Goal: Complete application form

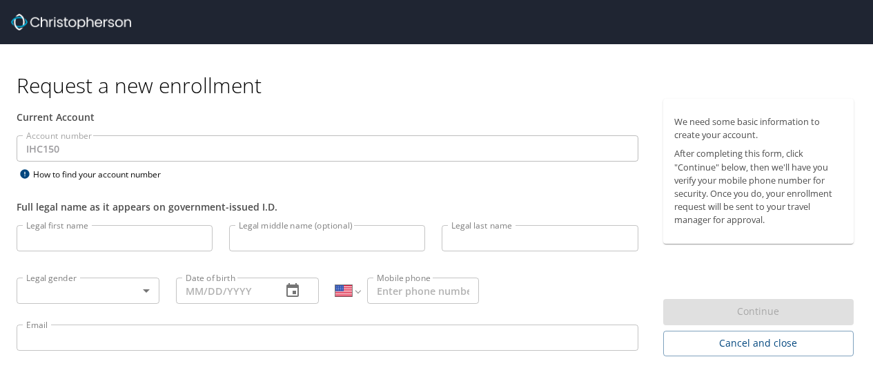
select select "US"
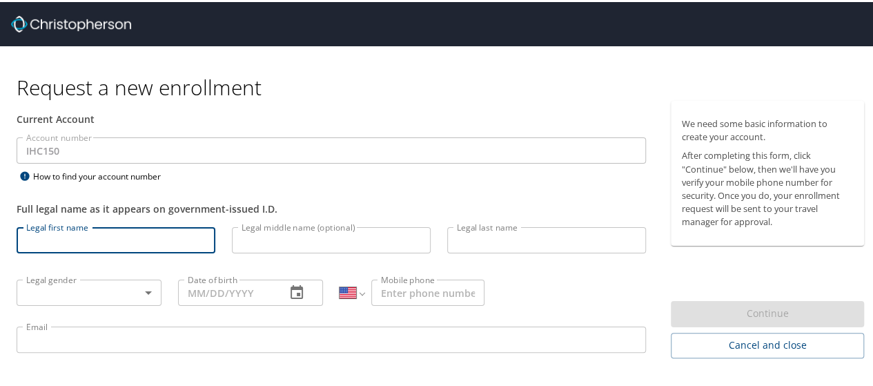
click at [86, 244] on input "Legal first name" at bounding box center [116, 238] width 199 height 26
type input "Cory"
type input "West"
type input "(406) 498-1639"
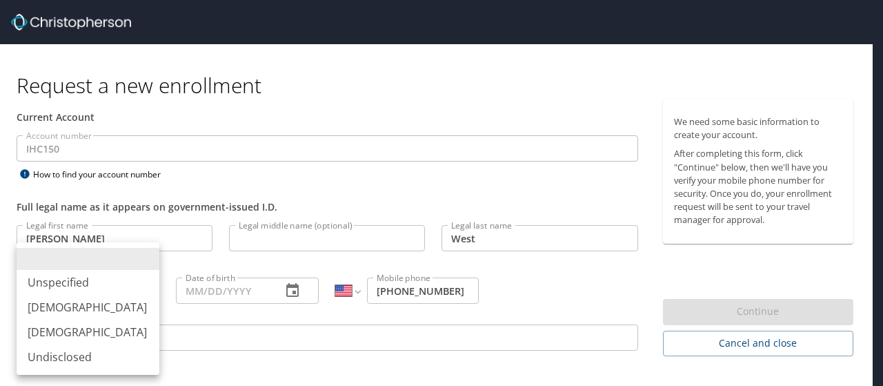
click at [149, 290] on body "Request a new enrollment Current Account Account number IHC150 Account number H…" at bounding box center [441, 193] width 883 height 386
click at [65, 312] on li "Male" at bounding box center [88, 307] width 143 height 25
type input "Male"
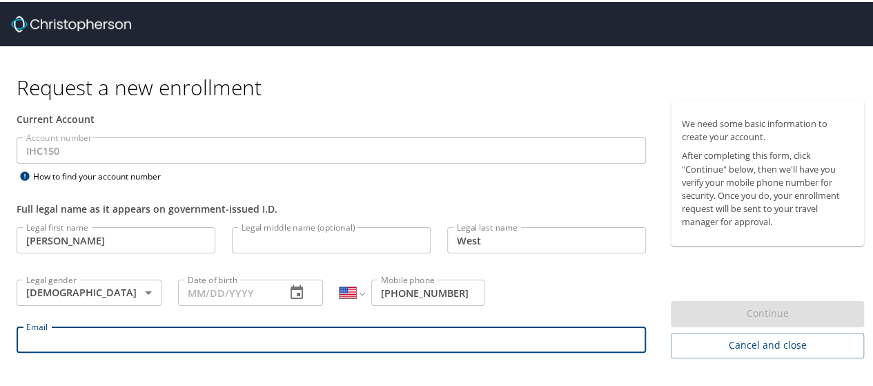
click at [99, 346] on input "Email" at bounding box center [331, 337] width 629 height 26
type input "cory.west@imail.org"
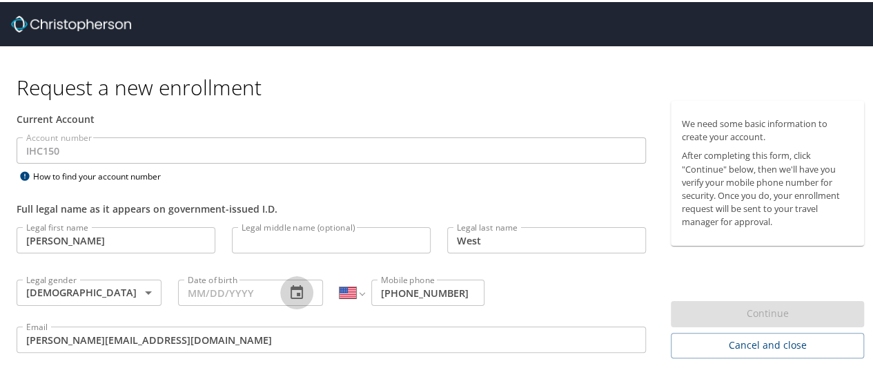
click at [295, 285] on icon "button" at bounding box center [296, 290] width 12 height 14
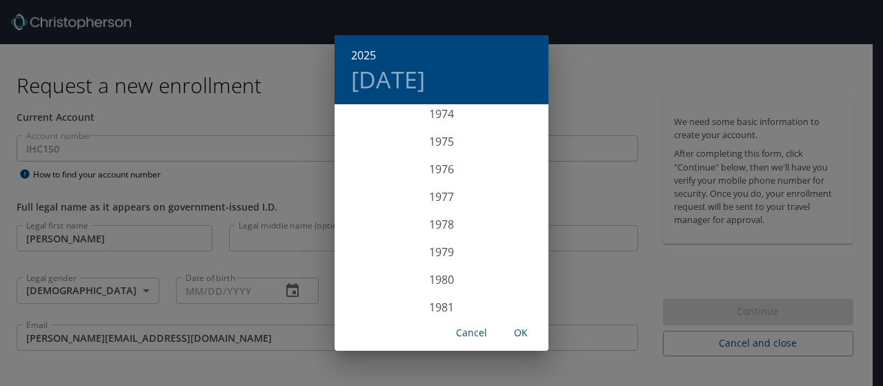
scroll to position [2042, 0]
click at [444, 178] on div "1975" at bounding box center [442, 175] width 214 height 28
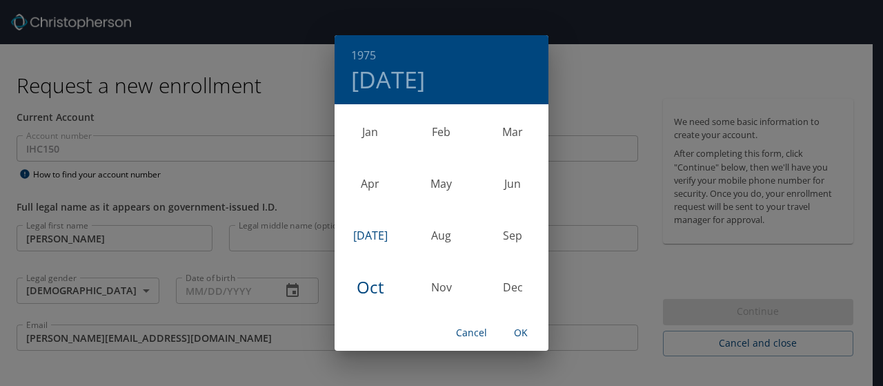
click at [372, 231] on div "Jul" at bounding box center [370, 235] width 71 height 52
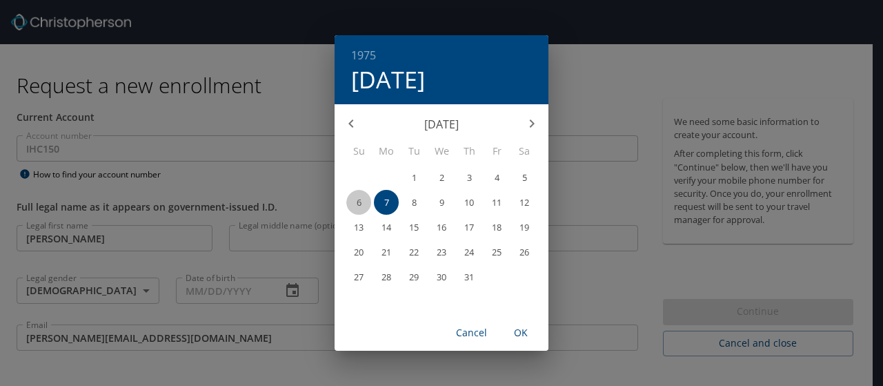
click at [359, 205] on p "6" at bounding box center [359, 202] width 5 height 9
click at [520, 335] on span "OK" at bounding box center [520, 332] width 33 height 17
type input "07/06/1975"
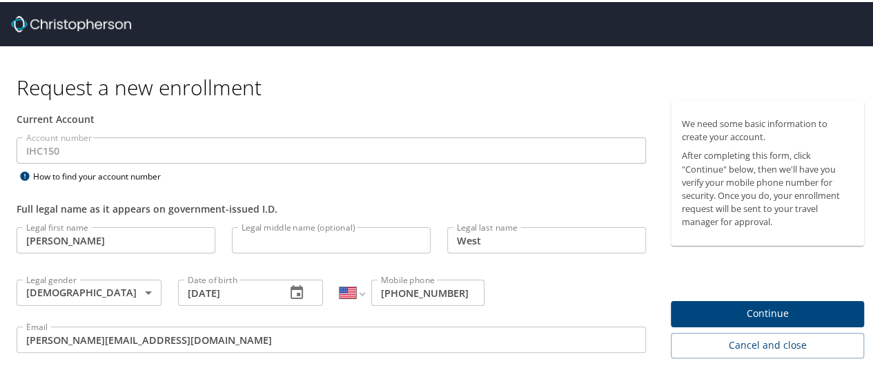
click at [769, 303] on span "Continue" at bounding box center [767, 311] width 171 height 17
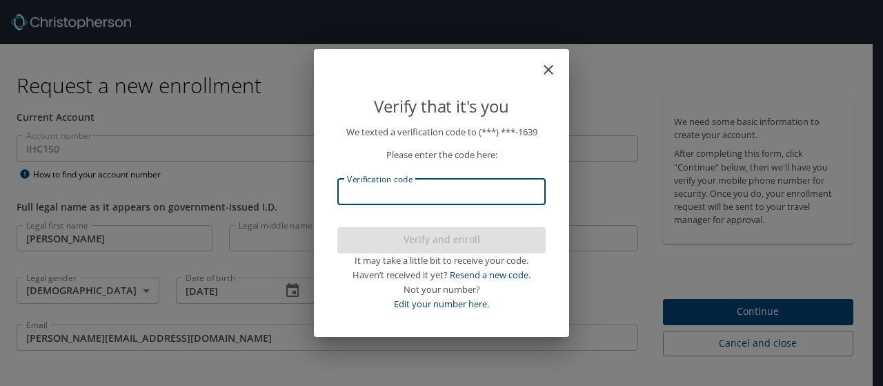
click at [469, 184] on input "Verification code" at bounding box center [441, 192] width 208 height 26
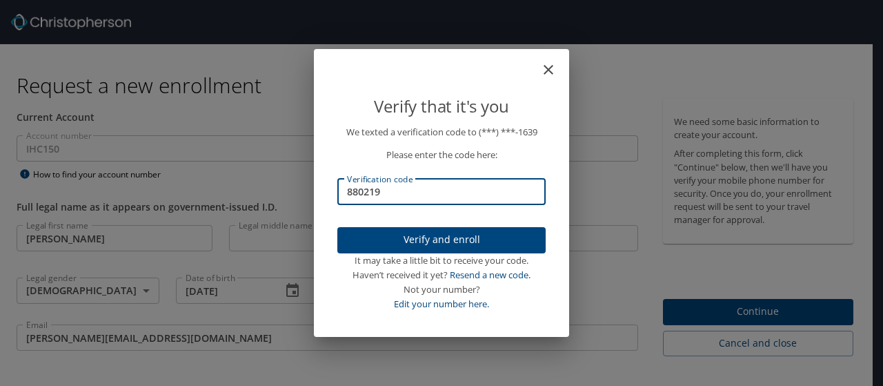
type input "880219"
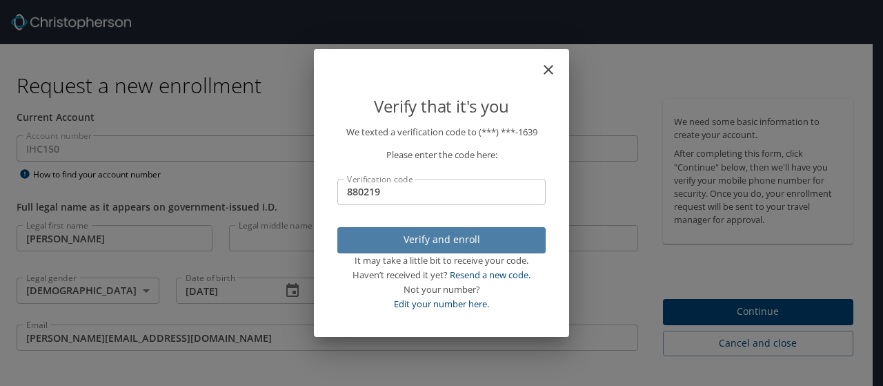
click at [477, 241] on span "Verify and enroll" at bounding box center [441, 239] width 186 height 17
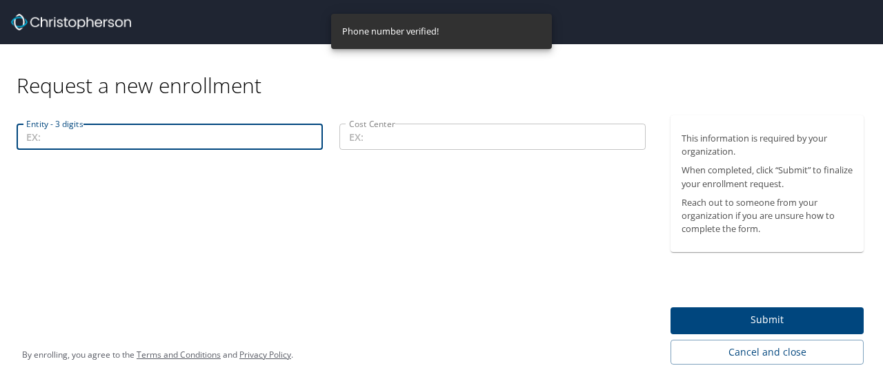
click at [60, 135] on input "Entity - 3 digits" at bounding box center [170, 137] width 306 height 26
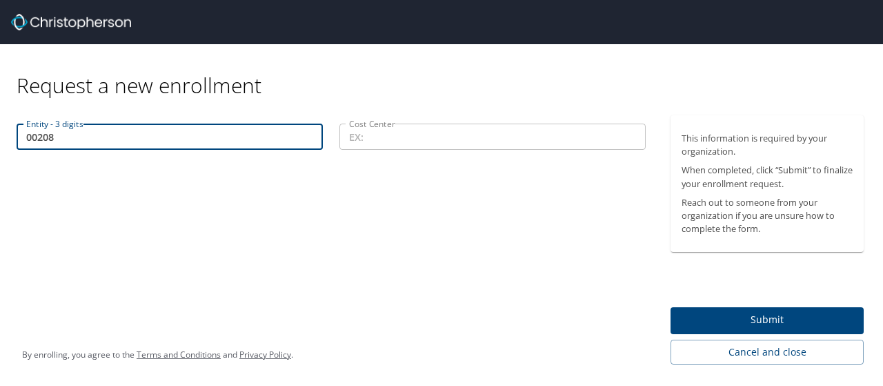
type input "00208"
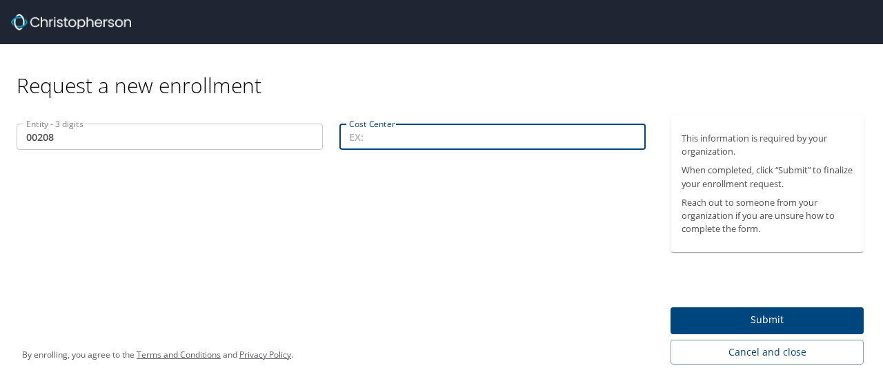
click at [377, 136] on input "Cost Center" at bounding box center [492, 137] width 306 height 26
type input "36202"
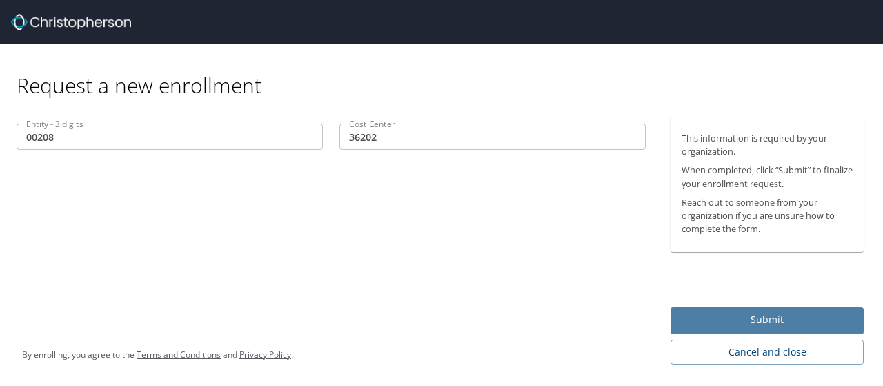
click at [708, 324] on span "Submit" at bounding box center [767, 319] width 171 height 17
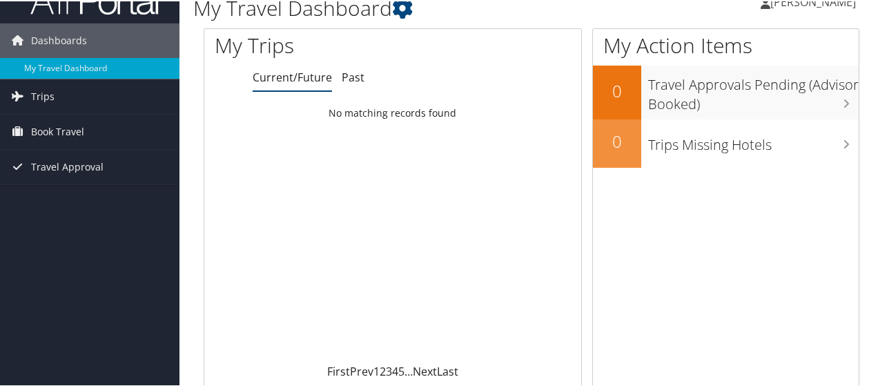
scroll to position [10, 0]
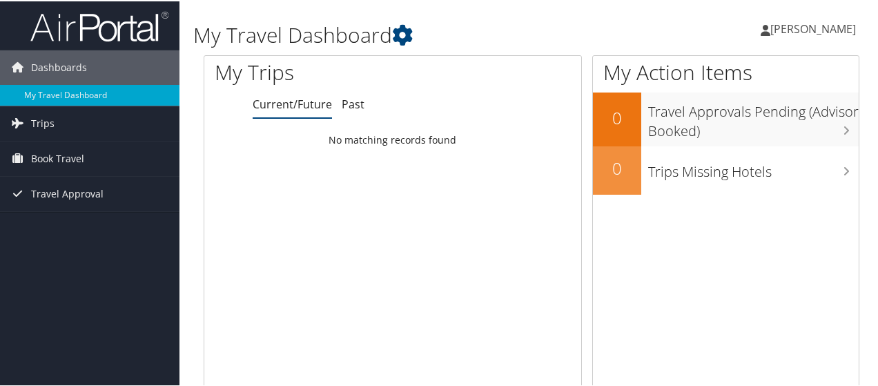
click at [333, 215] on div "Loading... No matching records found" at bounding box center [392, 257] width 377 height 262
click at [54, 158] on span "Book Travel" at bounding box center [57, 157] width 53 height 34
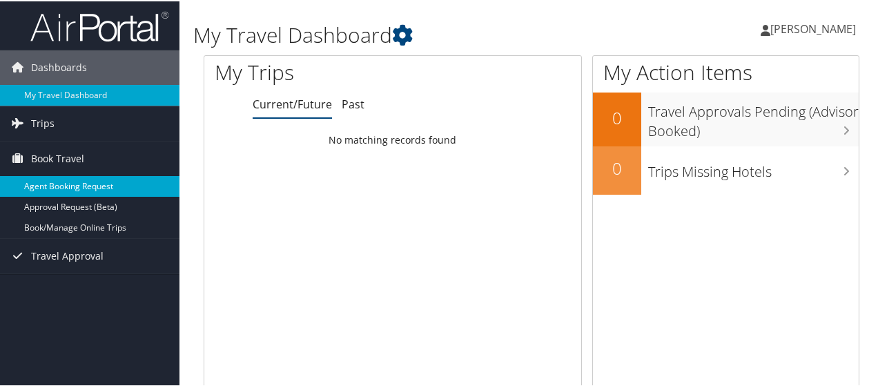
click at [86, 187] on link "Agent Booking Request" at bounding box center [89, 185] width 179 height 21
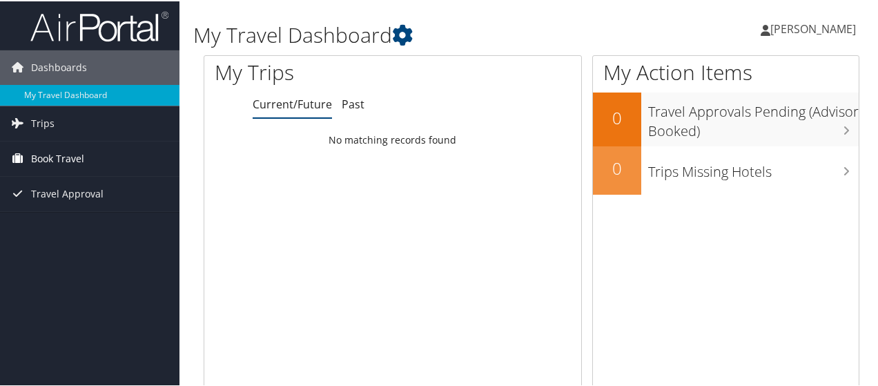
click at [73, 155] on span "Book Travel" at bounding box center [57, 157] width 53 height 34
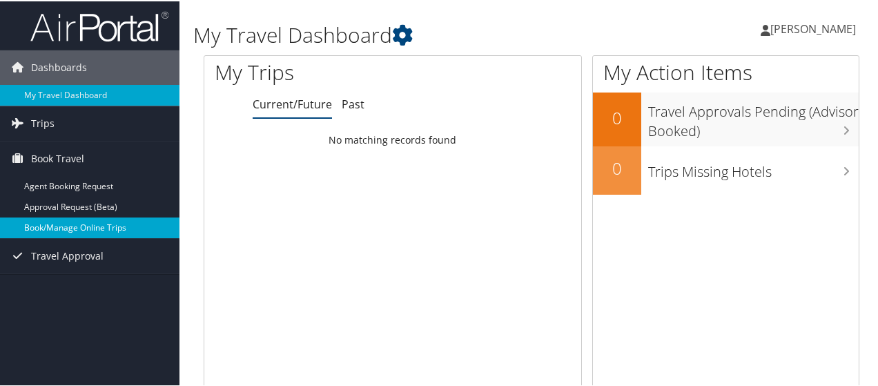
click at [70, 221] on link "Book/Manage Online Trips" at bounding box center [89, 226] width 179 height 21
